Goal: Task Accomplishment & Management: Manage account settings

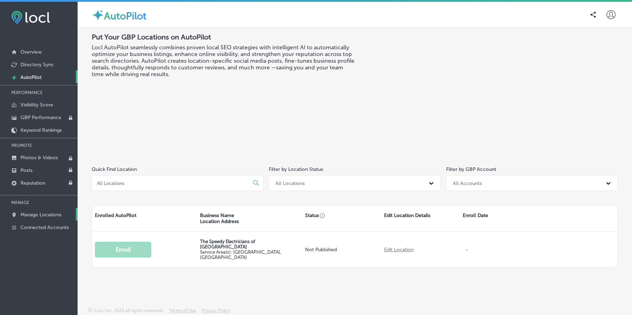
click at [46, 217] on p "Manage Locations" at bounding box center [40, 215] width 41 height 6
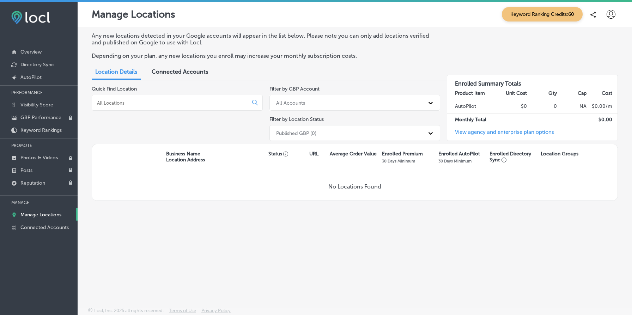
click at [611, 13] on icon at bounding box center [610, 14] width 9 height 9
click at [594, 36] on p "My Account" at bounding box center [601, 40] width 32 height 8
select select "TH"
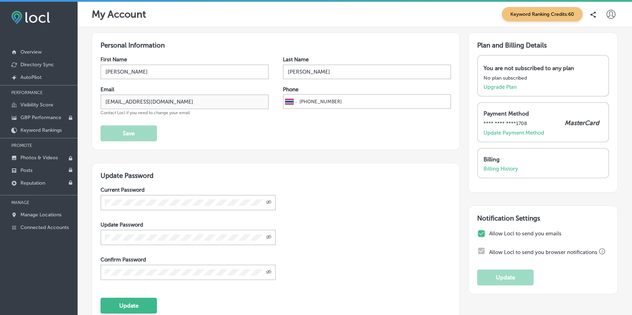
click at [483, 234] on input "checkbox" at bounding box center [481, 234] width 8 height 8
click at [482, 234] on input "checkbox" at bounding box center [481, 234] width 8 height 8
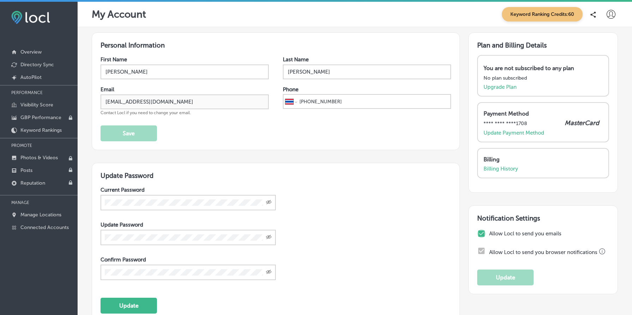
click at [482, 234] on input "checkbox" at bounding box center [481, 234] width 8 height 8
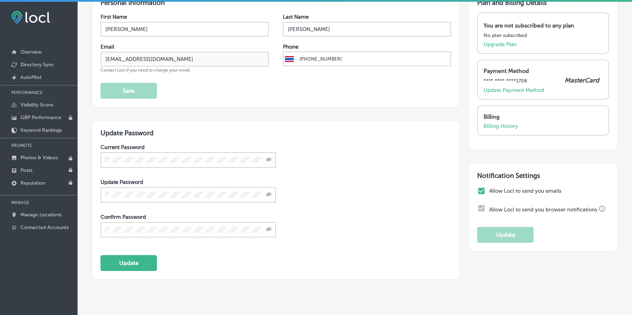
scroll to position [66, 0]
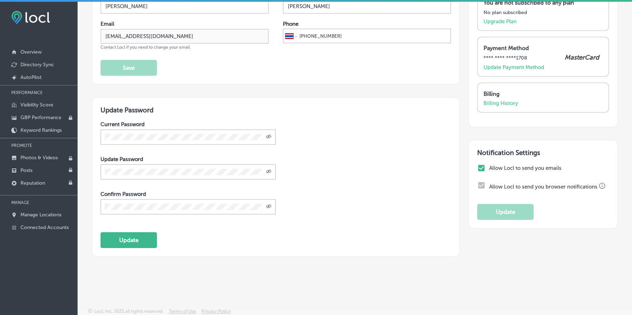
click at [481, 185] on div "Allow Locl to send you browser notifications" at bounding box center [543, 188] width 132 height 15
click at [504, 167] on label "Allow Locl to send you emails" at bounding box center [548, 168] width 118 height 6
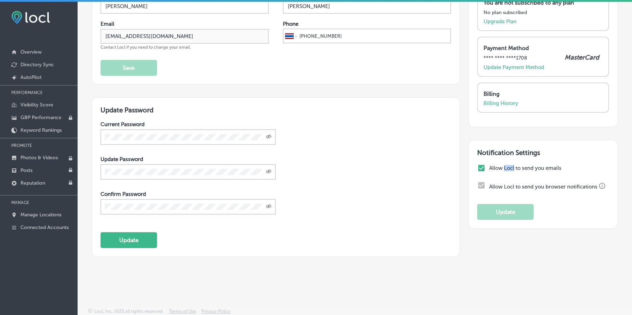
click at [504, 167] on label "Allow Locl to send you emails" at bounding box center [548, 168] width 118 height 6
click at [494, 169] on label "Allow Locl to send you emails" at bounding box center [548, 168] width 118 height 6
click at [482, 169] on input "checkbox" at bounding box center [481, 168] width 8 height 8
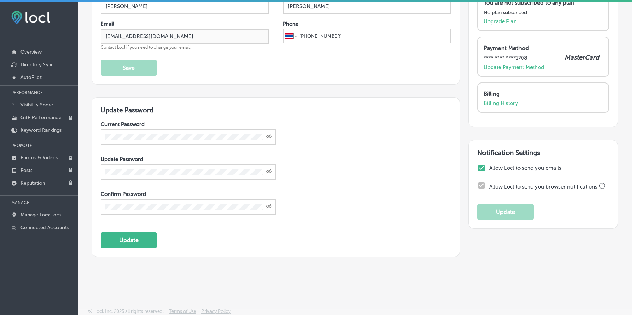
click at [482, 169] on input "checkbox" at bounding box center [481, 168] width 8 height 8
checkbox input "true"
